Goal: Find specific page/section

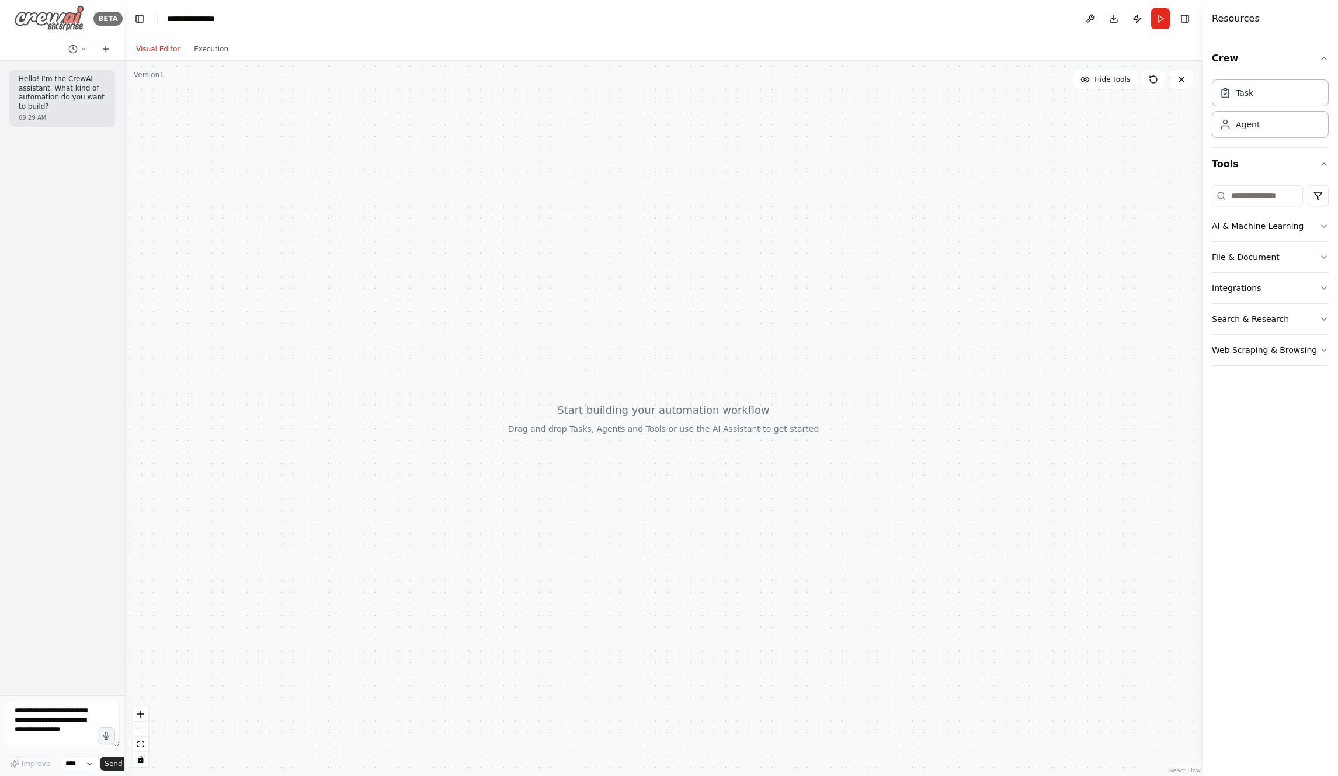
click at [63, 20] on img at bounding box center [49, 18] width 70 height 26
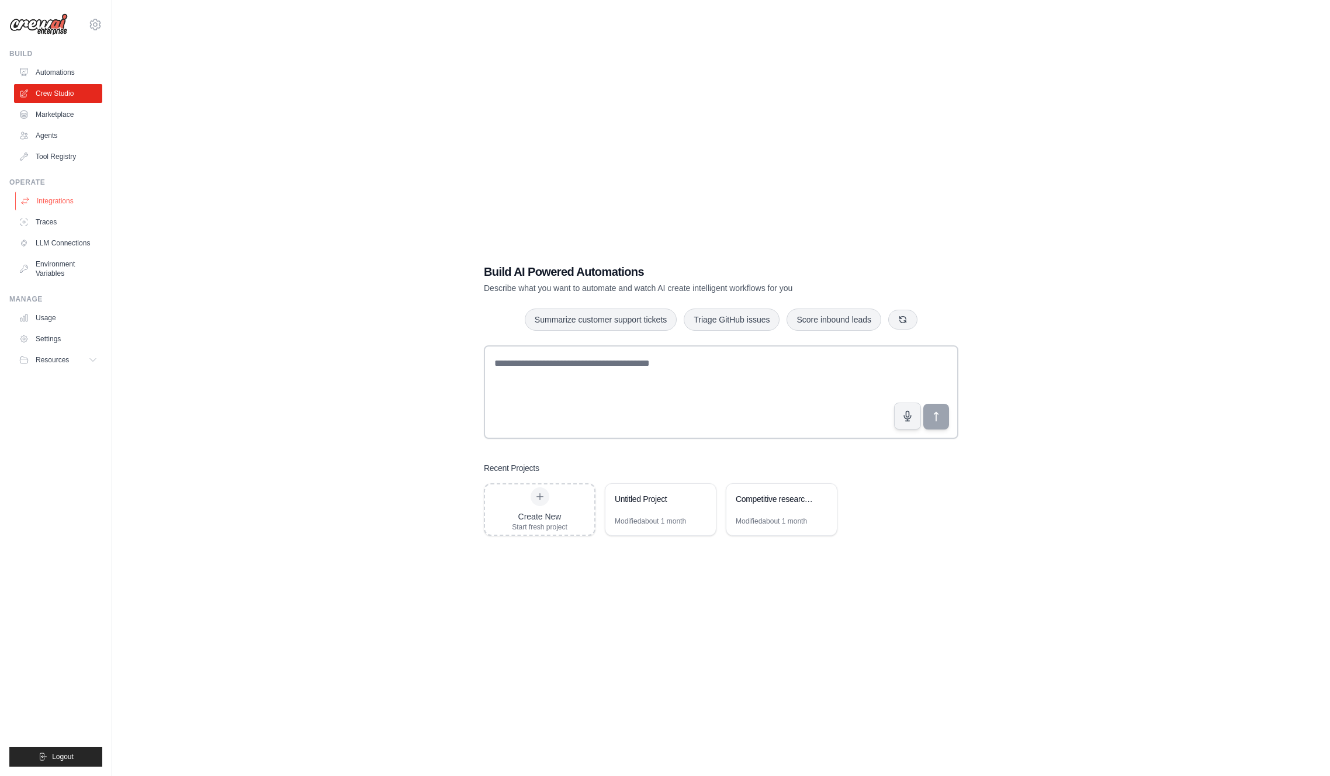
click at [72, 200] on link "Integrations" at bounding box center [59, 201] width 88 height 19
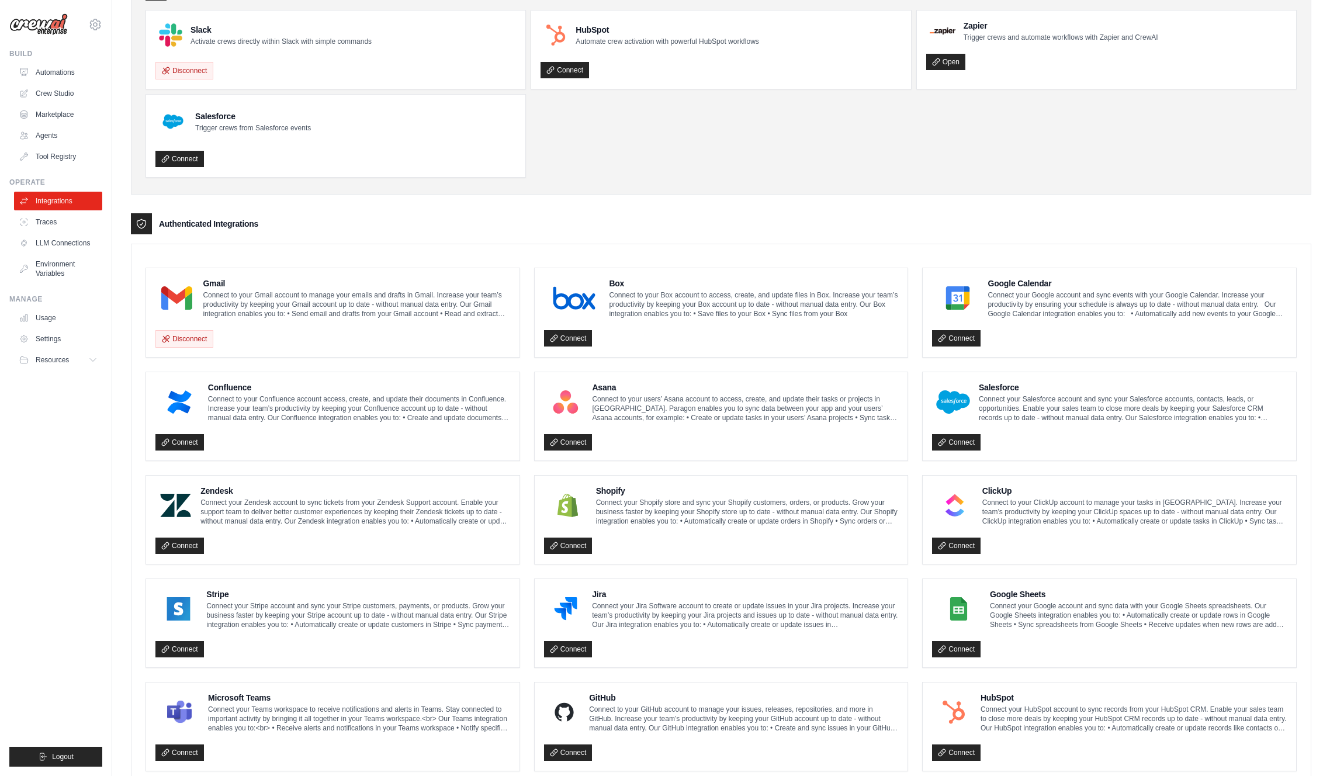
scroll to position [321, 0]
